Goal: Book appointment/travel/reservation

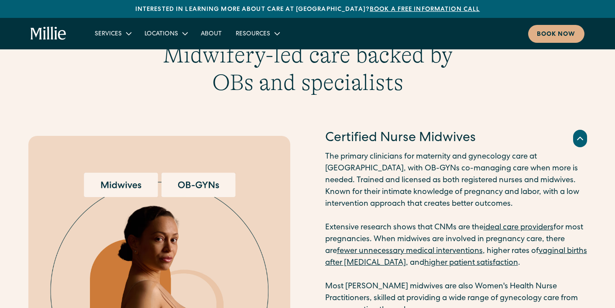
scroll to position [1152, 0]
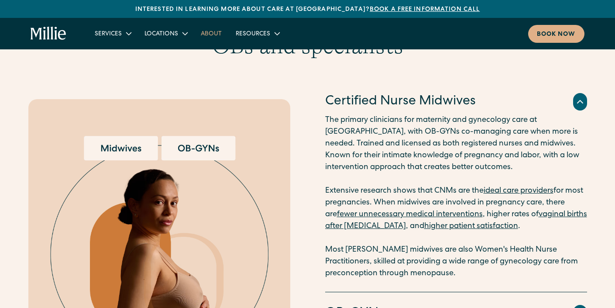
click at [207, 32] on link "About" at bounding box center [211, 33] width 35 height 14
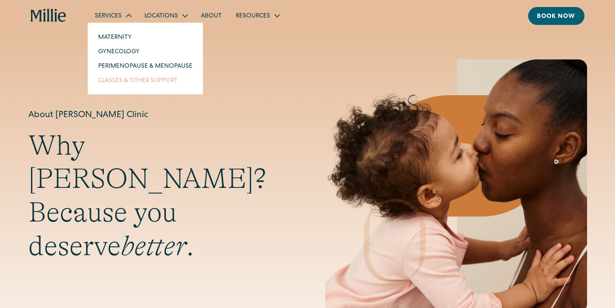
click at [129, 81] on link "Classes & Other Support" at bounding box center [145, 80] width 108 height 14
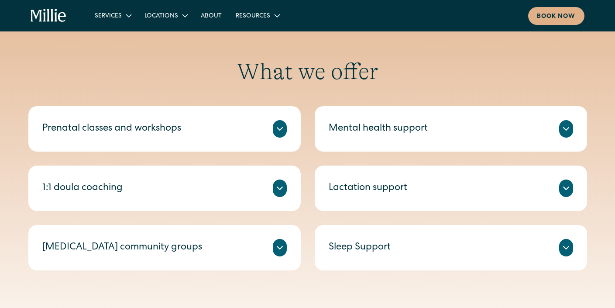
scroll to position [322, 0]
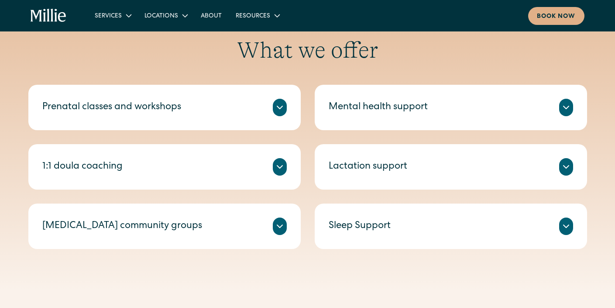
click at [280, 105] on icon at bounding box center [279, 107] width 10 height 10
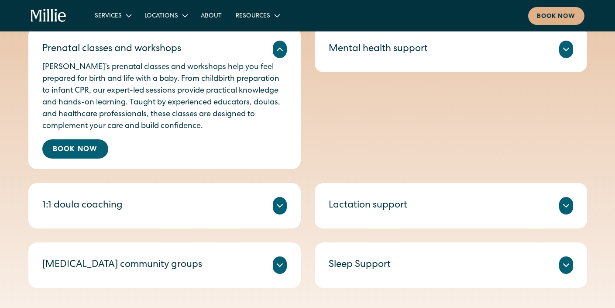
scroll to position [392, 0]
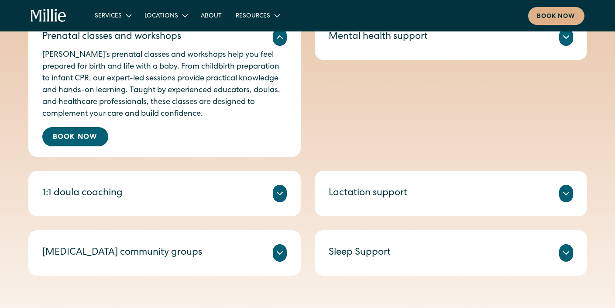
click at [274, 196] on icon at bounding box center [279, 193] width 10 height 10
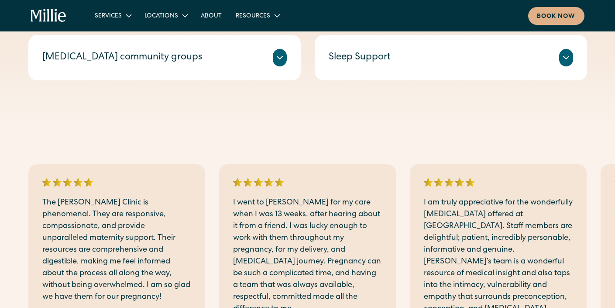
scroll to position [677, 0]
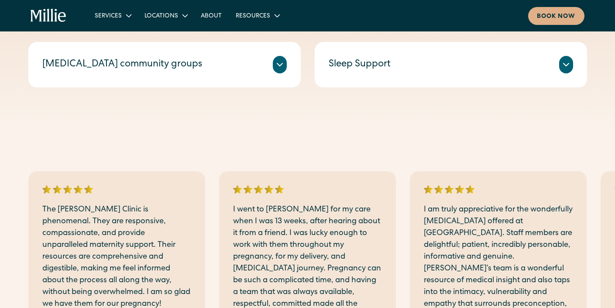
click at [279, 62] on icon at bounding box center [279, 64] width 10 height 10
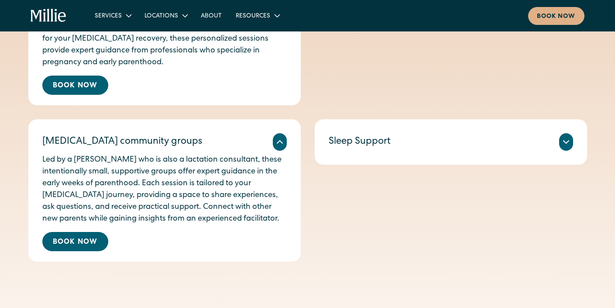
scroll to position [595, 0]
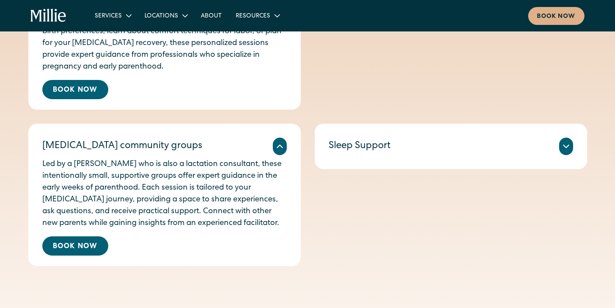
click at [561, 145] on icon at bounding box center [566, 146] width 10 height 10
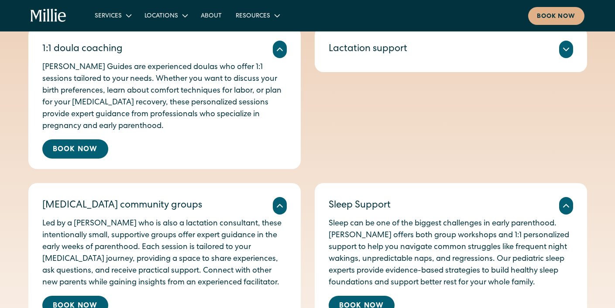
scroll to position [523, 0]
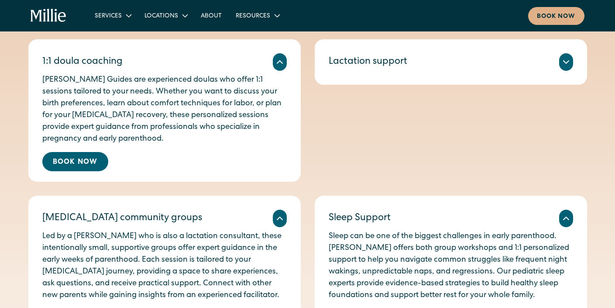
click at [571, 56] on div "Lactation support" at bounding box center [451, 61] width 244 height 17
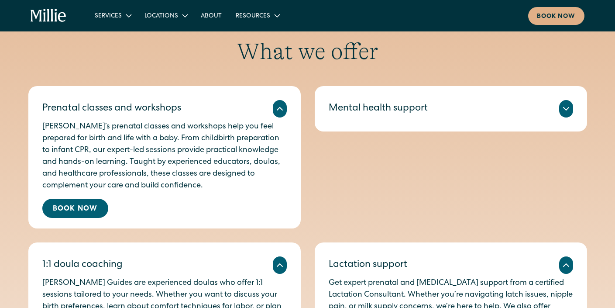
scroll to position [327, 0]
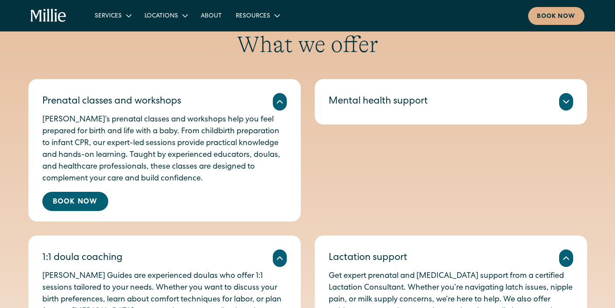
click at [568, 99] on icon at bounding box center [566, 101] width 10 height 10
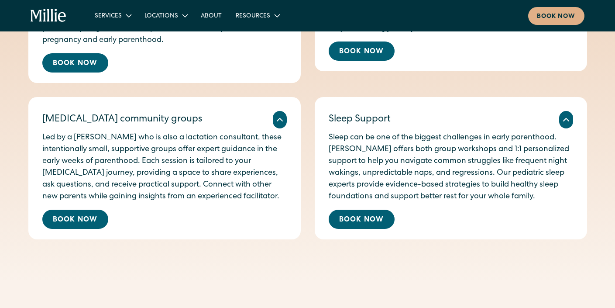
scroll to position [623, 0]
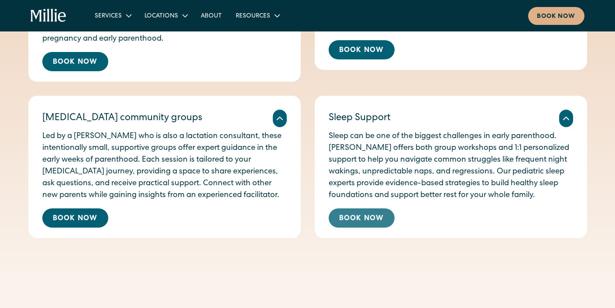
click at [353, 217] on link "Book Now" at bounding box center [362, 217] width 66 height 19
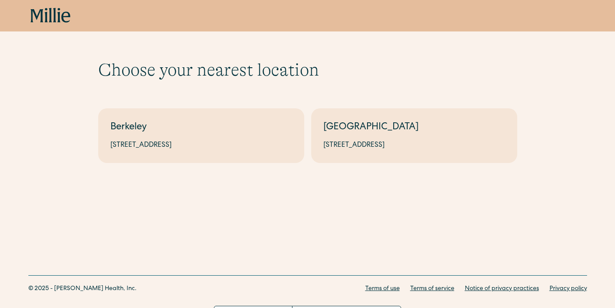
click at [241, 165] on div "Choose your nearest location Shows if there's no parameters Berkeley 2999 Regen…" at bounding box center [307, 110] width 615 height 159
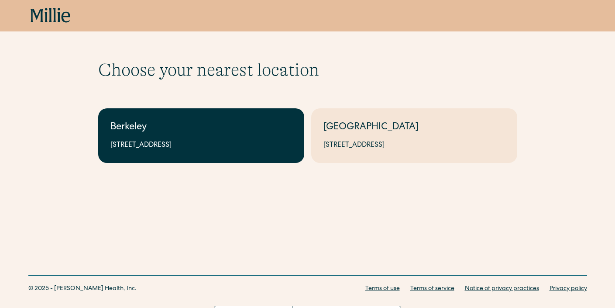
click at [223, 144] on div "2999 Regent St, Suite 524, Berkeley, CA 94705" at bounding box center [200, 145] width 181 height 10
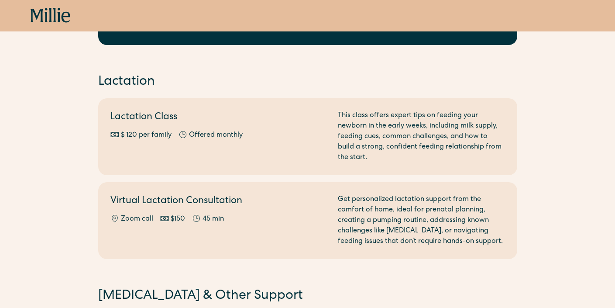
scroll to position [327, 0]
